Goal: Entertainment & Leisure: Consume media (video, audio)

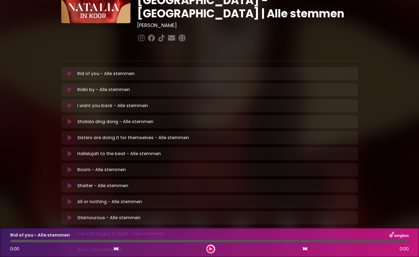
scroll to position [64, 0]
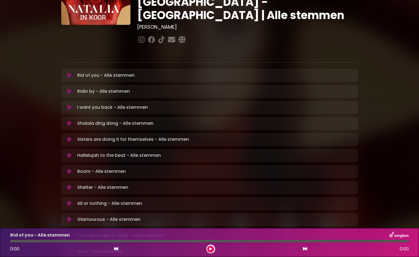
click at [71, 73] on icon at bounding box center [70, 76] width 4 height 6
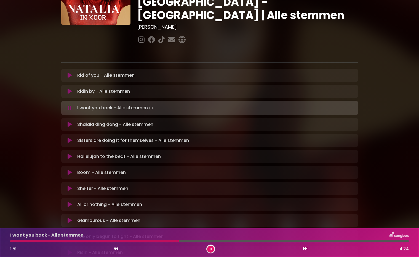
click at [154, 242] on div at bounding box center [94, 241] width 169 height 2
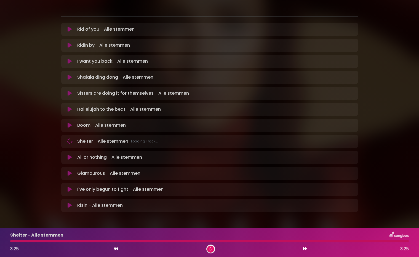
scroll to position [109, 0]
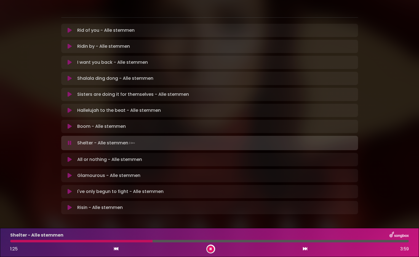
click at [153, 242] on div at bounding box center [209, 241] width 399 height 2
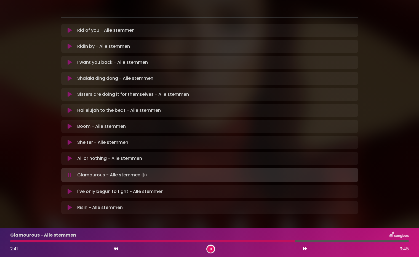
click at [319, 240] on div at bounding box center [209, 241] width 399 height 2
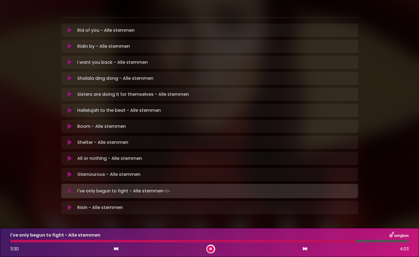
click at [325, 241] on div at bounding box center [183, 241] width 346 height 2
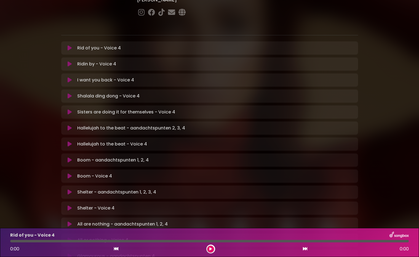
scroll to position [95, 0]
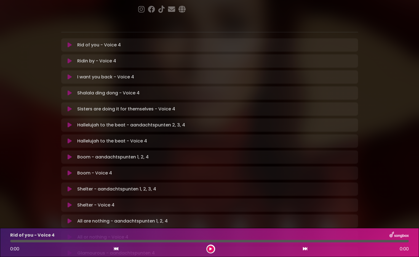
click at [121, 122] on p "Hallelujah to the beat - aandachtspunten 2, 3, 4 Loading Track..." at bounding box center [131, 125] width 108 height 7
click at [69, 122] on icon at bounding box center [70, 125] width 4 height 6
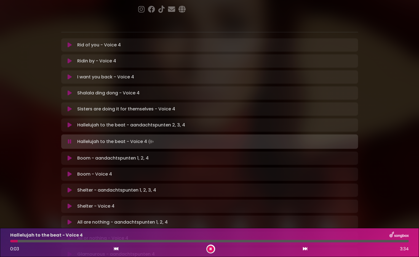
click at [91, 155] on p "Boom - aandachtspunten 1, 2, 4 Loading Track..." at bounding box center [112, 158] width 71 height 7
click at [71, 155] on icon at bounding box center [70, 158] width 4 height 6
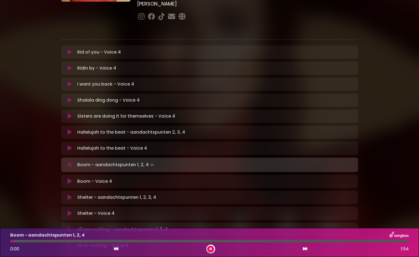
scroll to position [84, 0]
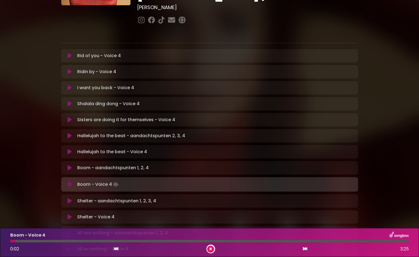
click at [72, 198] on icon at bounding box center [70, 201] width 4 height 6
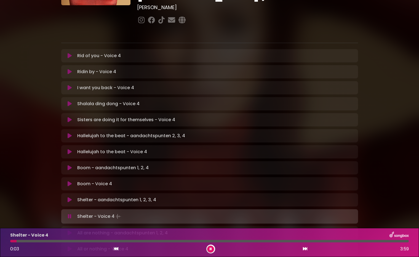
click at [68, 230] on icon at bounding box center [70, 233] width 4 height 6
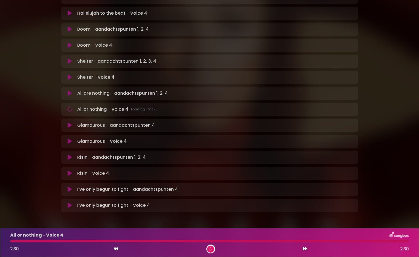
scroll to position [221, 0]
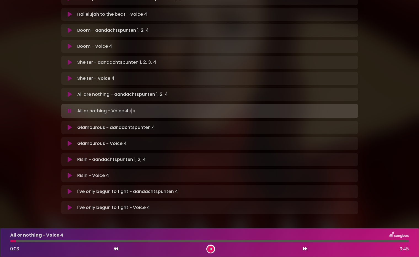
click at [70, 125] on icon at bounding box center [70, 128] width 4 height 6
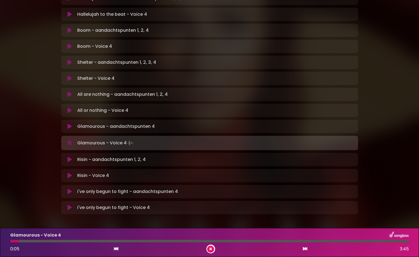
click at [70, 157] on icon at bounding box center [70, 160] width 4 height 6
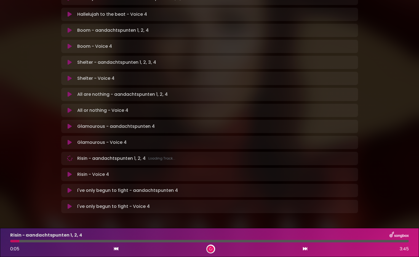
scroll to position [221, 0]
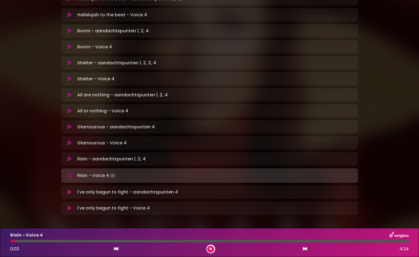
click at [72, 189] on button at bounding box center [70, 192] width 11 height 6
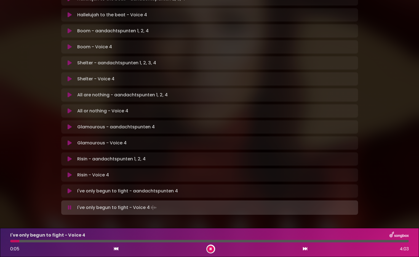
click at [70, 205] on icon at bounding box center [70, 208] width 4 height 6
